Goal: Information Seeking & Learning: Learn about a topic

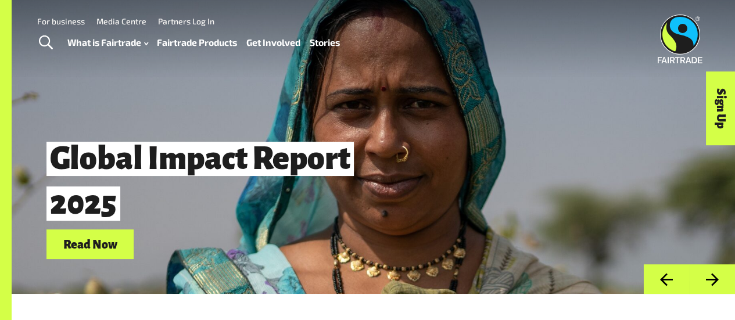
click at [124, 39] on link "What is Fairtrade" at bounding box center [107, 42] width 81 height 16
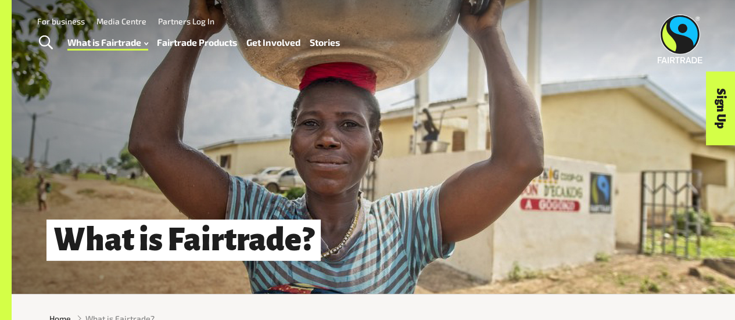
click at [196, 40] on link "Fairtrade Products" at bounding box center [197, 42] width 80 height 16
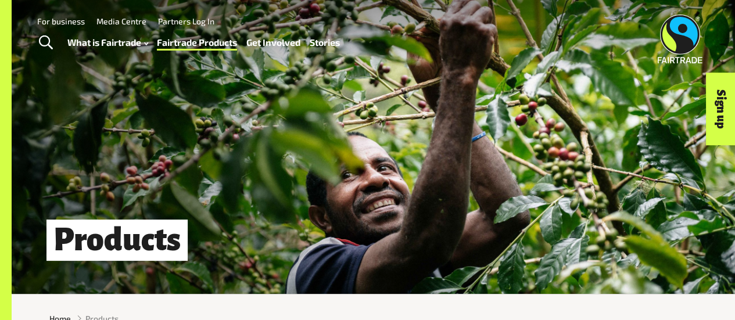
click at [117, 40] on link "What is Fairtrade" at bounding box center [107, 42] width 81 height 16
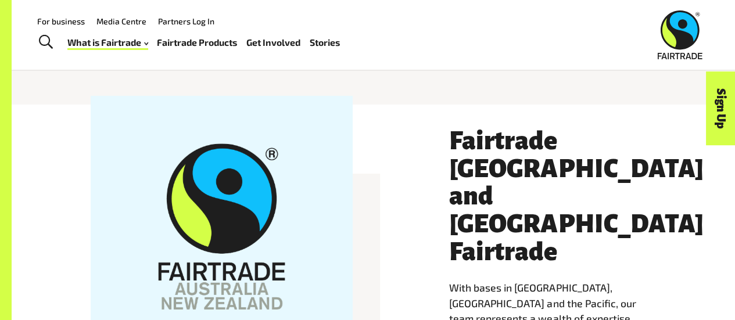
scroll to position [1883, 0]
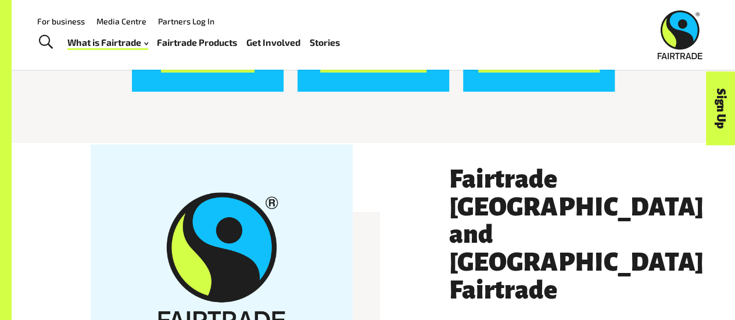
click at [194, 35] on link "Fairtrade Products" at bounding box center [197, 42] width 80 height 16
click at [109, 42] on link "What is Fairtrade" at bounding box center [107, 42] width 81 height 16
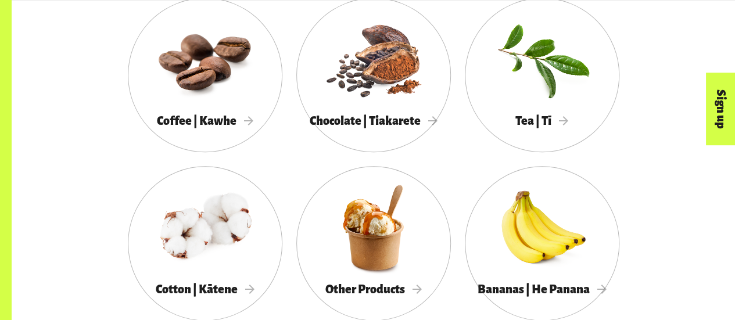
scroll to position [656, 0]
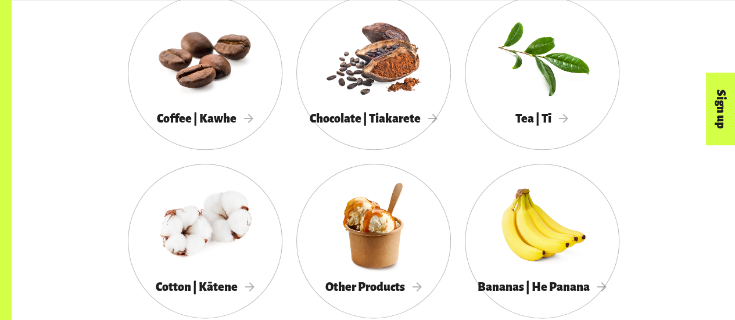
click at [216, 208] on div at bounding box center [205, 225] width 155 height 101
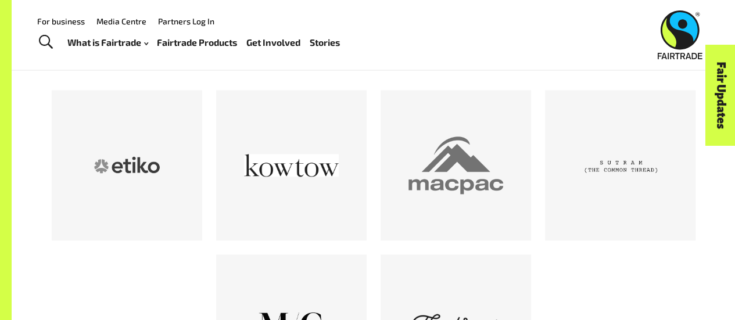
scroll to position [600, 0]
click at [499, 180] on div at bounding box center [456, 166] width 95 height 95
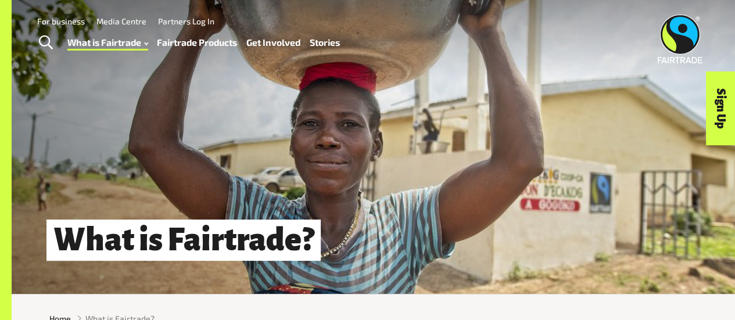
click at [211, 41] on link "Fairtrade Products" at bounding box center [197, 42] width 80 height 16
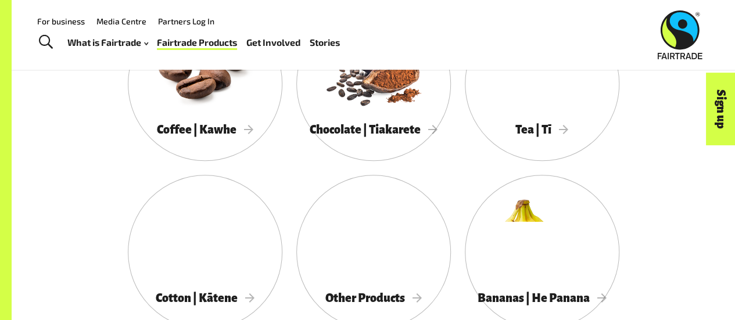
scroll to position [645, 0]
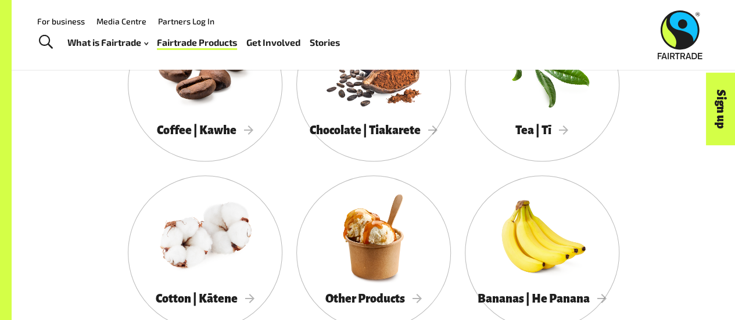
click at [205, 220] on div at bounding box center [205, 237] width 155 height 101
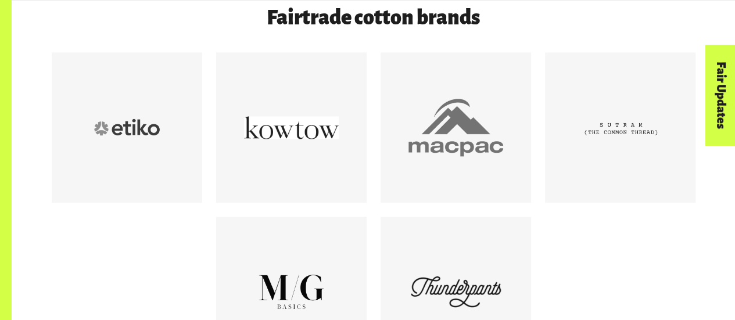
scroll to position [685, 0]
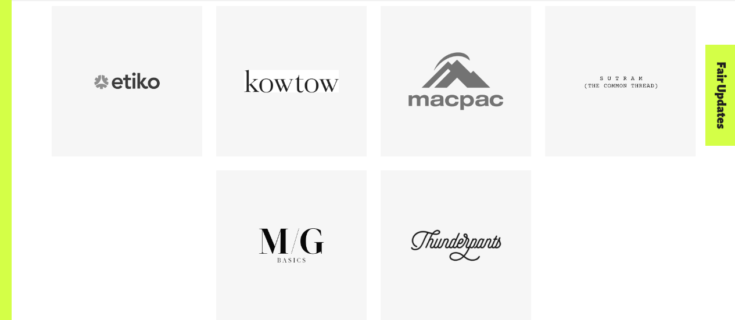
click at [410, 203] on div at bounding box center [456, 245] width 95 height 95
click at [612, 96] on div at bounding box center [620, 81] width 95 height 95
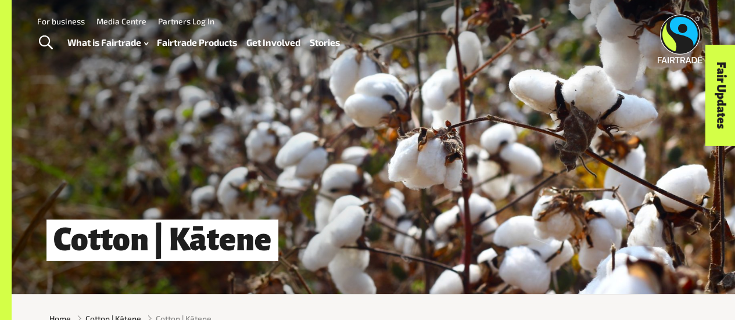
scroll to position [16, 0]
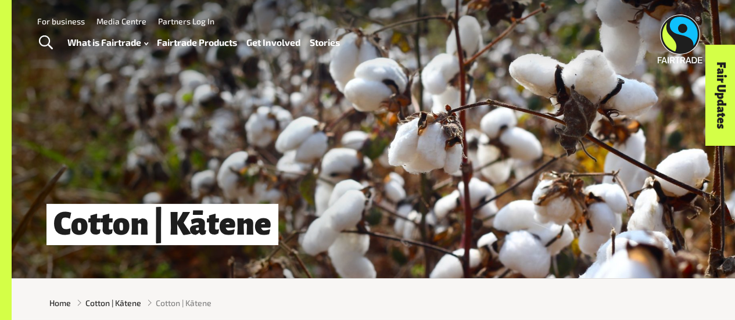
click at [168, 37] on link "Fairtrade Products" at bounding box center [197, 42] width 80 height 16
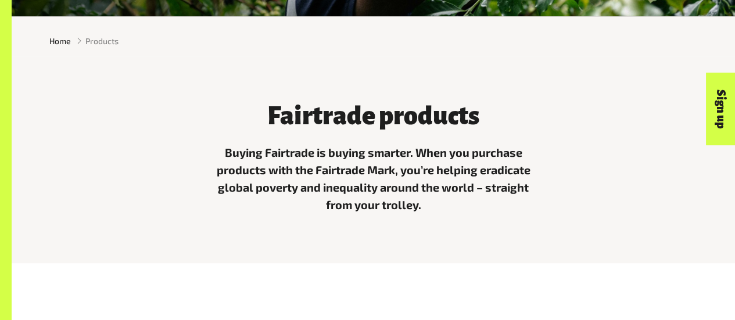
scroll to position [185, 0]
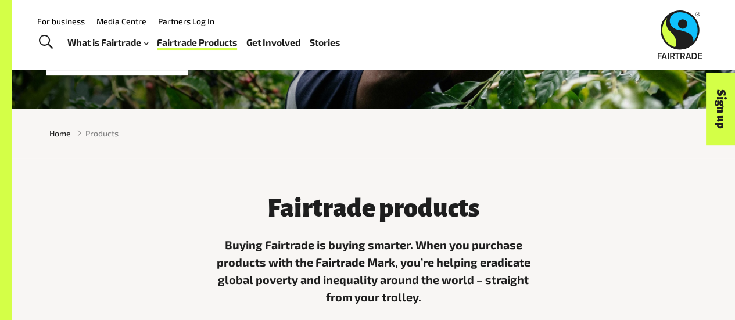
click at [90, 138] on span "Products" at bounding box center [101, 133] width 33 height 12
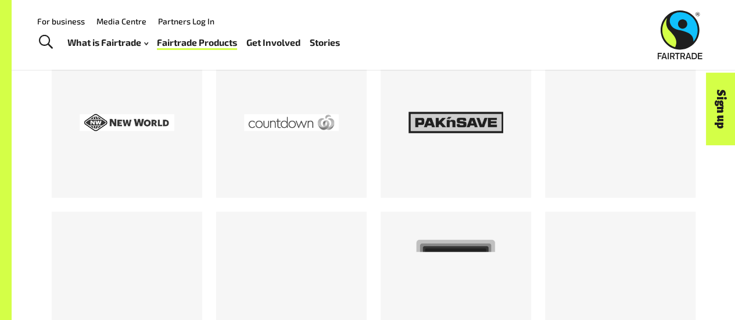
scroll to position [1022, 0]
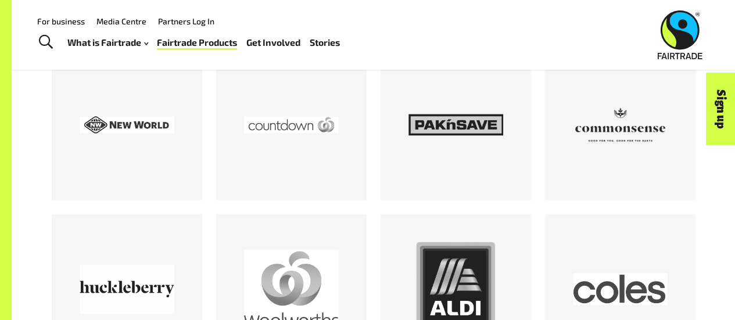
click at [687, 32] on img at bounding box center [680, 34] width 45 height 49
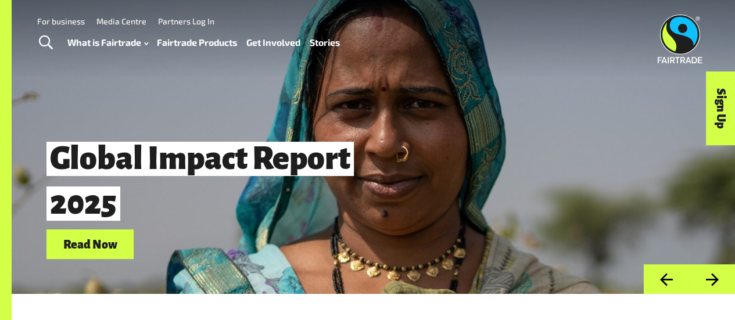
click at [187, 41] on link "Fairtrade Products" at bounding box center [197, 42] width 80 height 16
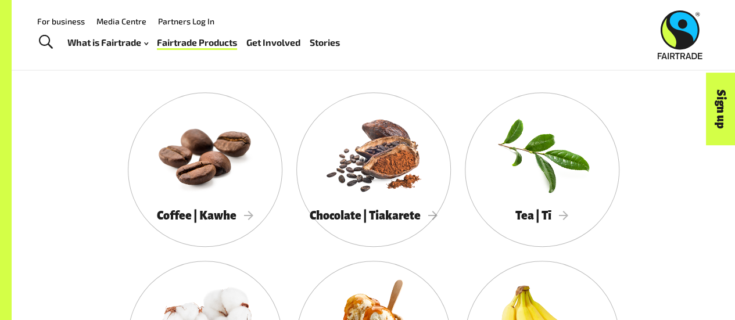
scroll to position [559, 0]
click at [226, 185] on div at bounding box center [205, 154] width 155 height 101
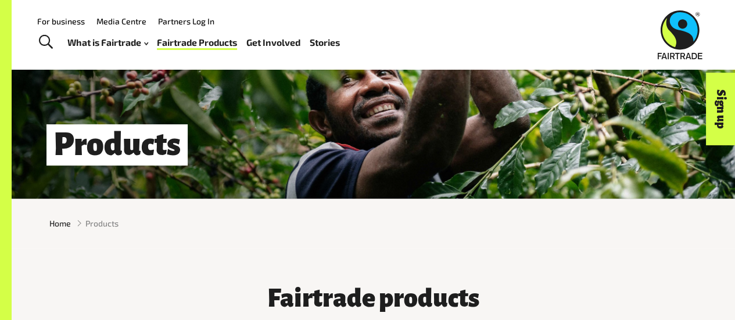
scroll to position [0, 0]
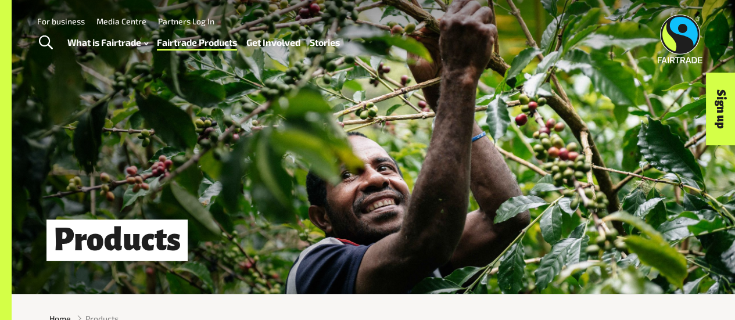
click at [100, 38] on link "What is Fairtrade" at bounding box center [107, 42] width 81 height 16
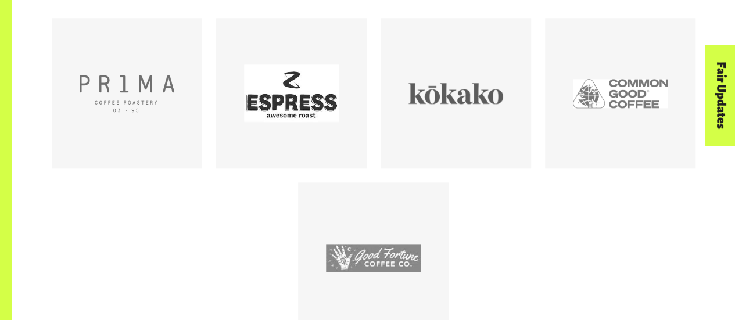
scroll to position [640, 0]
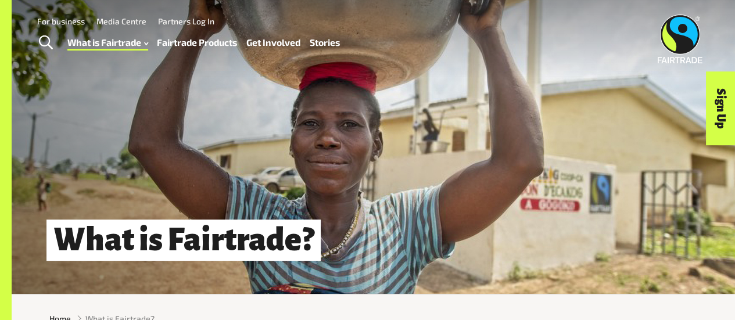
click at [211, 38] on link "Fairtrade Products" at bounding box center [197, 42] width 80 height 16
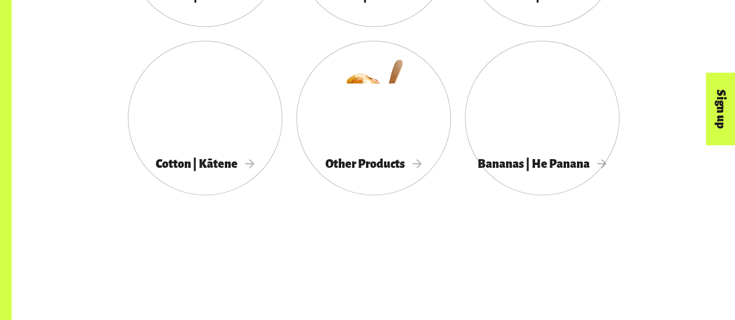
scroll to position [783, 0]
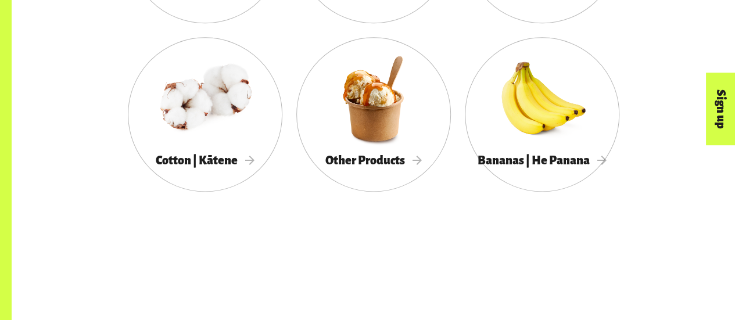
click at [382, 123] on div at bounding box center [373, 98] width 155 height 101
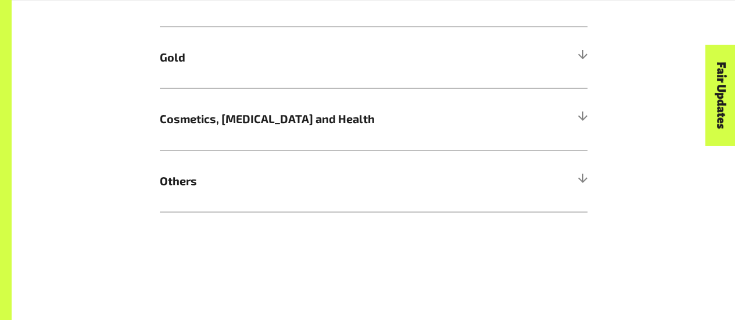
scroll to position [1135, 0]
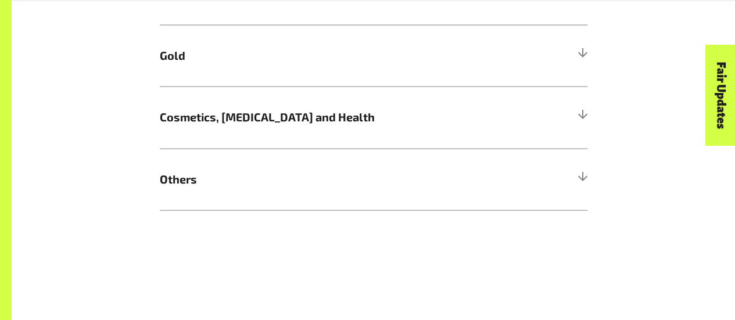
click at [301, 176] on span "Others" at bounding box center [320, 179] width 321 height 17
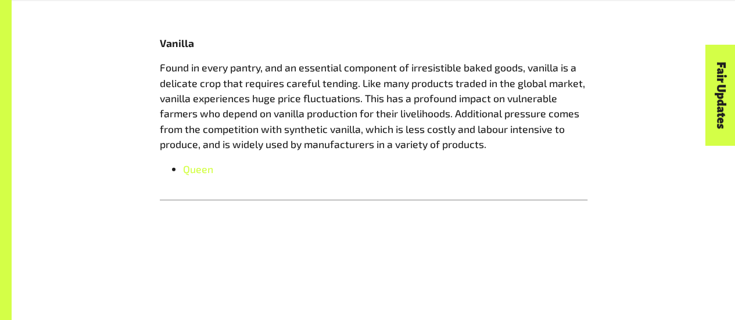
scroll to position [1749, 0]
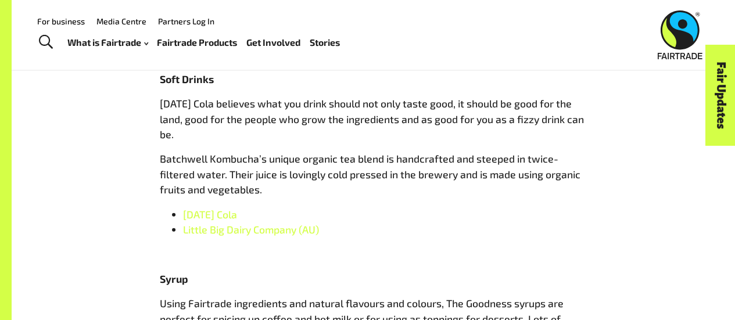
scroll to position [1363, 0]
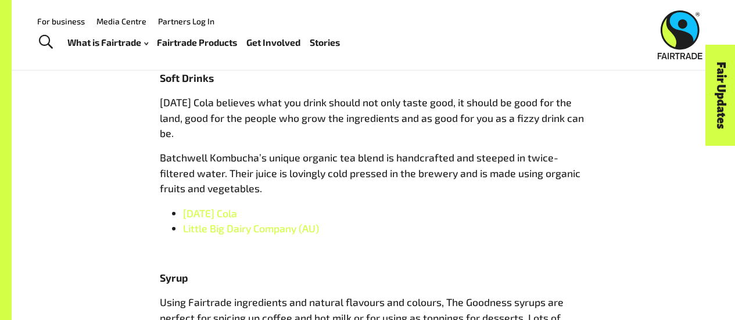
click at [224, 219] on span "Karma Cola" at bounding box center [210, 213] width 54 height 13
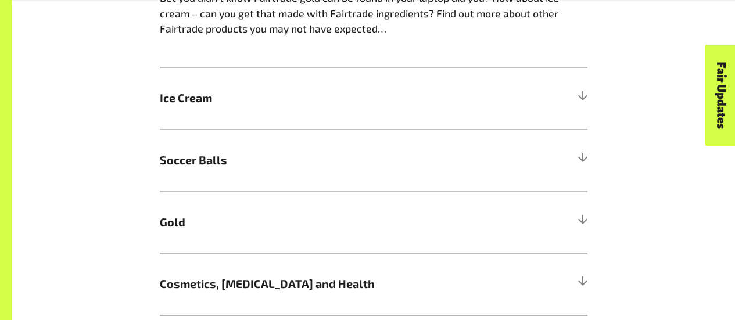
scroll to position [968, 0]
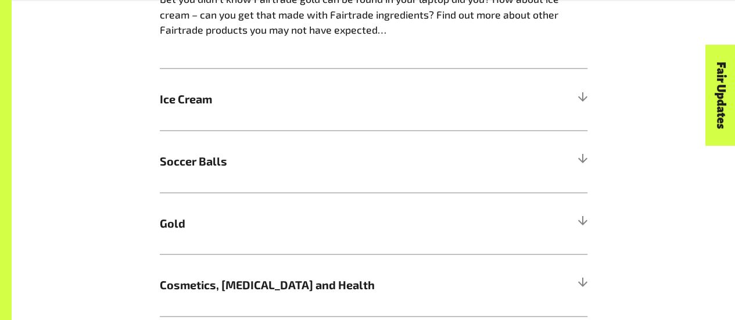
click at [283, 99] on span "Ice Cream" at bounding box center [320, 99] width 321 height 17
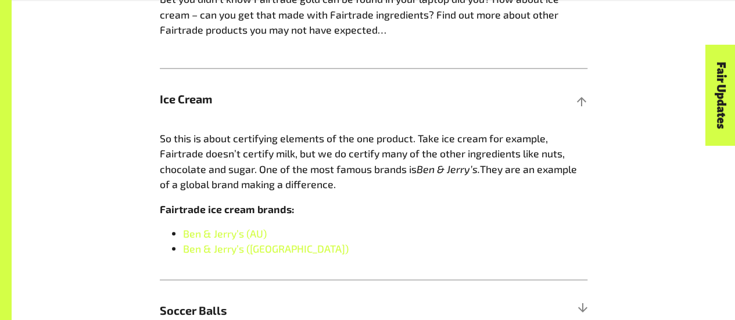
click at [234, 239] on link "Ben & Jerry’s (AU)" at bounding box center [225, 233] width 84 height 13
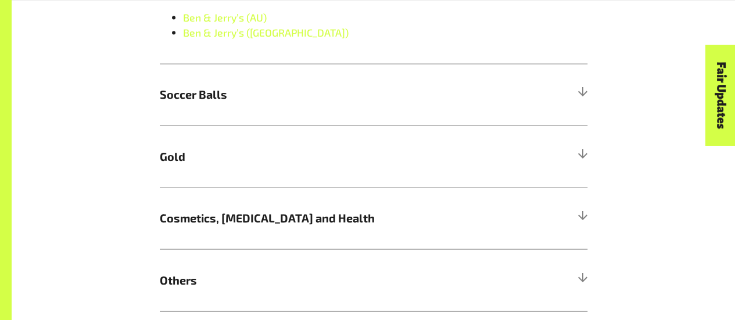
scroll to position [1183, 0]
click at [286, 220] on span "Cosmetics, Skin Care and Health" at bounding box center [320, 218] width 321 height 17
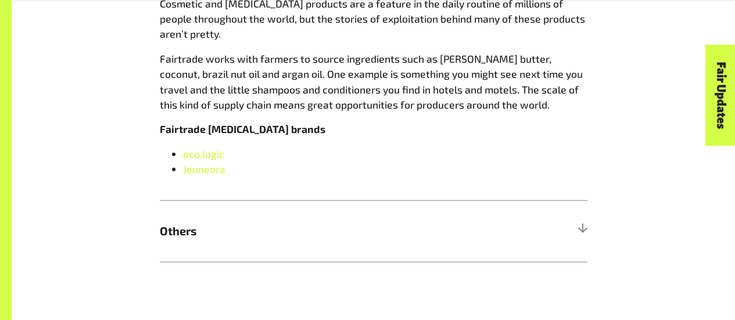
scroll to position [1288, 0]
click at [206, 176] on link "Jeuneora" at bounding box center [204, 169] width 42 height 13
